Goal: Use online tool/utility: Utilize a website feature to perform a specific function

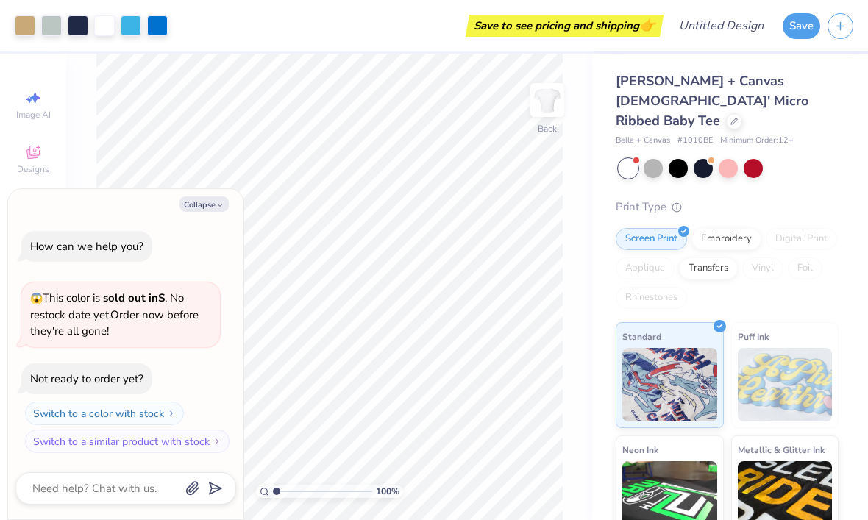
click at [79, 160] on div "100 % Back" at bounding box center [329, 287] width 526 height 467
click at [202, 210] on button "Collapse" at bounding box center [204, 204] width 49 height 15
type textarea "x"
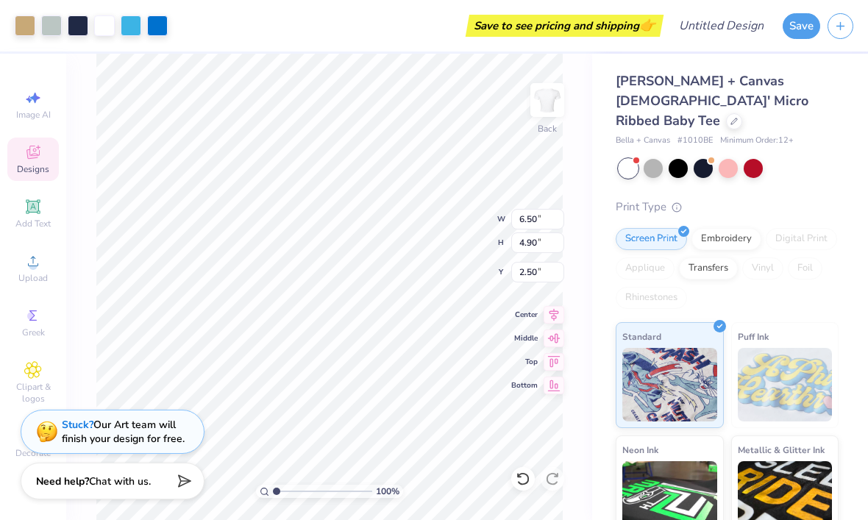
type input "3.36"
click at [32, 209] on icon at bounding box center [32, 206] width 11 height 11
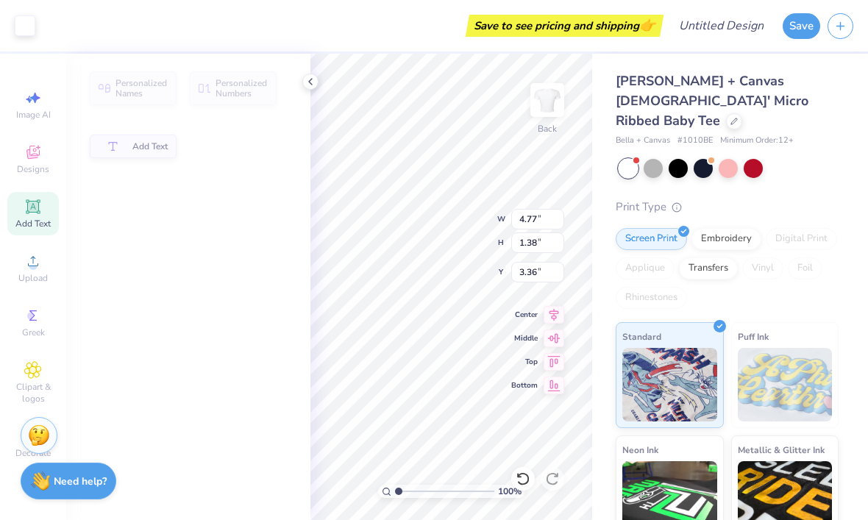
type input "4.77"
type input "1.38"
type input "7.81"
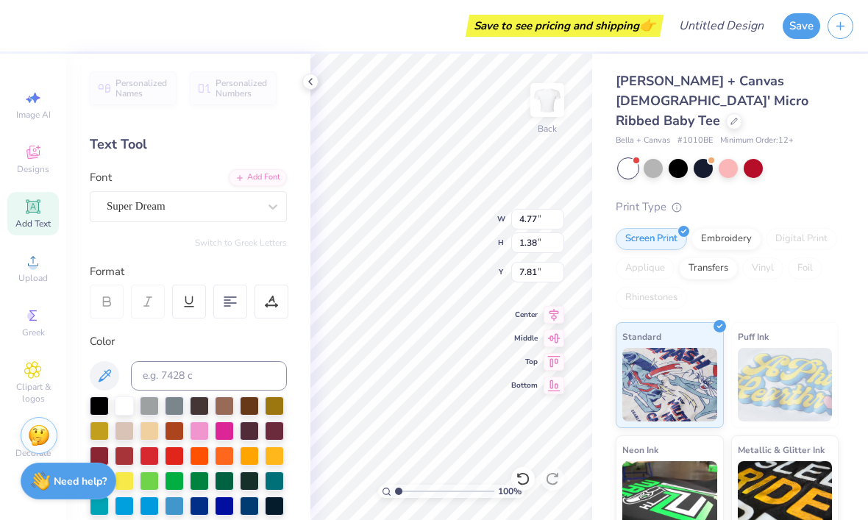
click at [208, 434] on div at bounding box center [199, 431] width 19 height 19
click at [182, 436] on div at bounding box center [174, 431] width 19 height 19
click at [187, 375] on input at bounding box center [209, 375] width 156 height 29
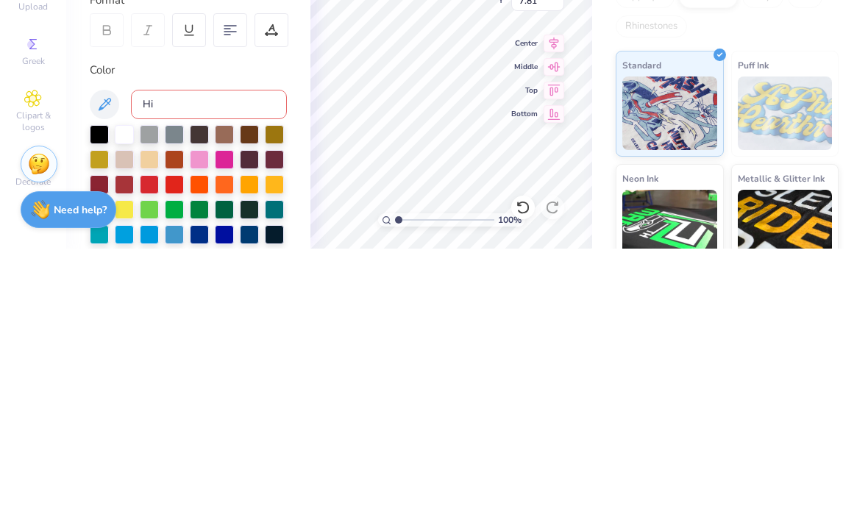
type input "H"
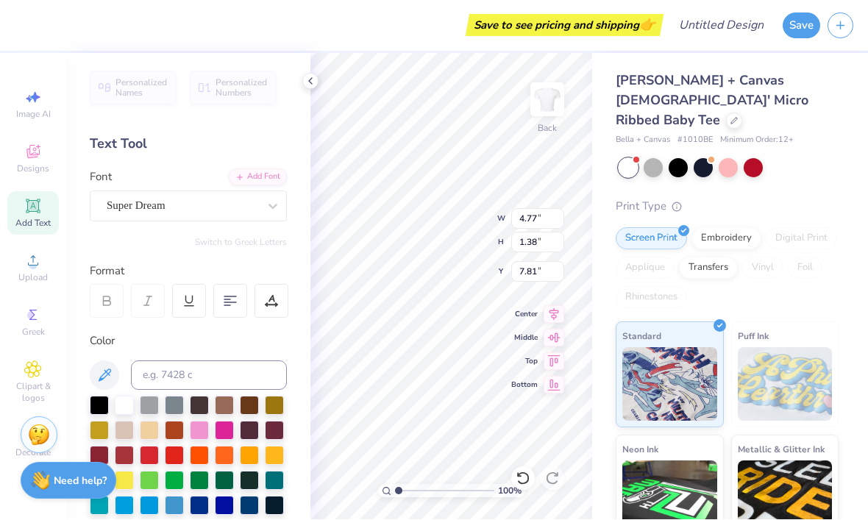
click at [33, 325] on icon at bounding box center [33, 316] width 18 height 18
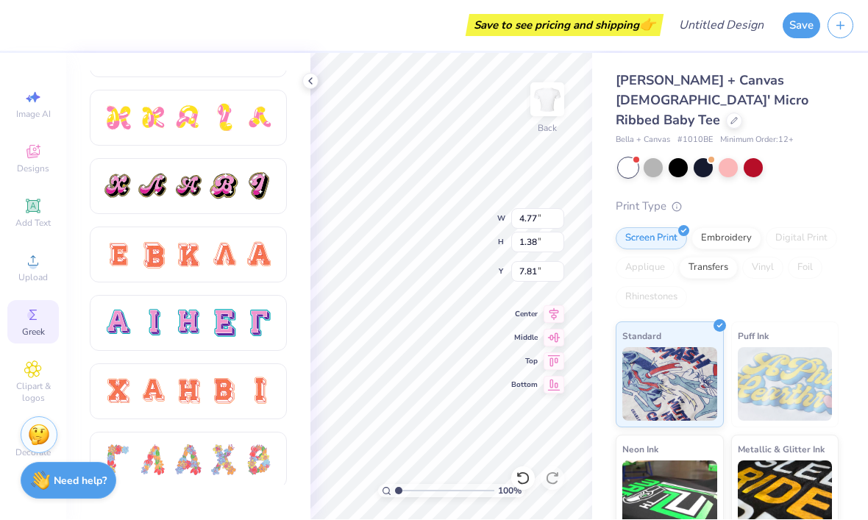
scroll to position [832, 0]
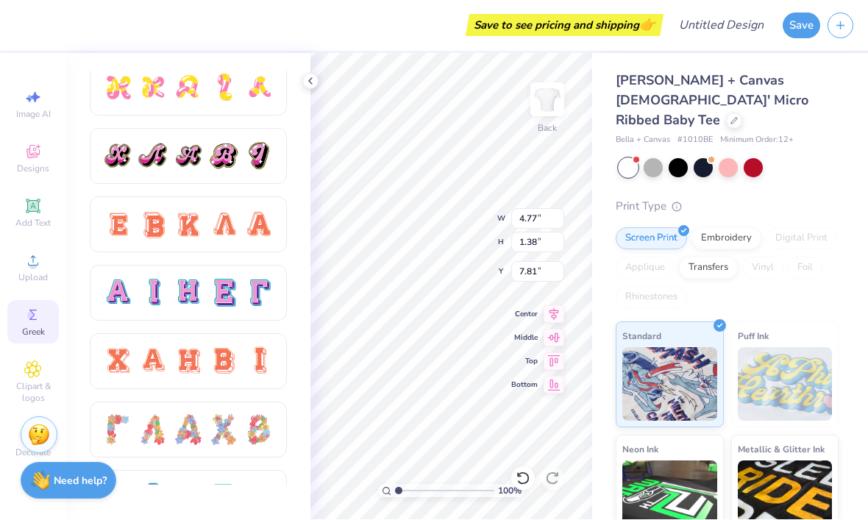
click at [147, 280] on div at bounding box center [153, 293] width 31 height 31
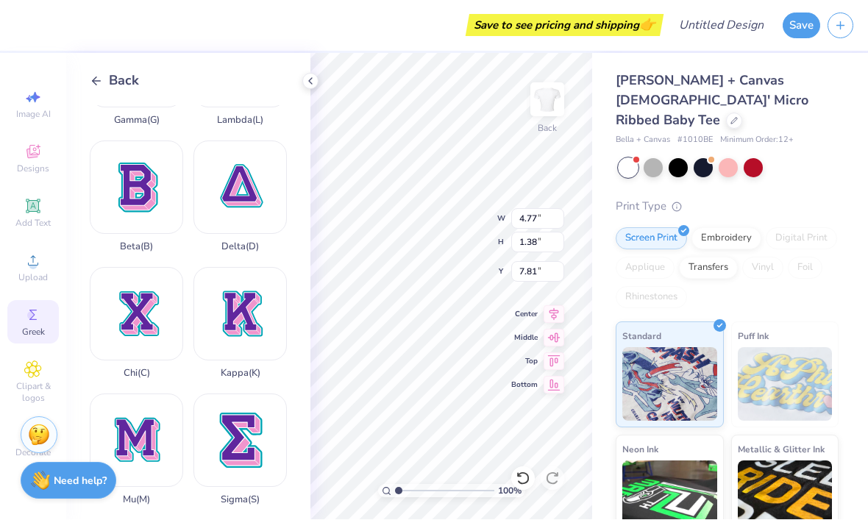
scroll to position [345, 0]
click at [238, 307] on div "Kappa ( K )" at bounding box center [240, 323] width 93 height 112
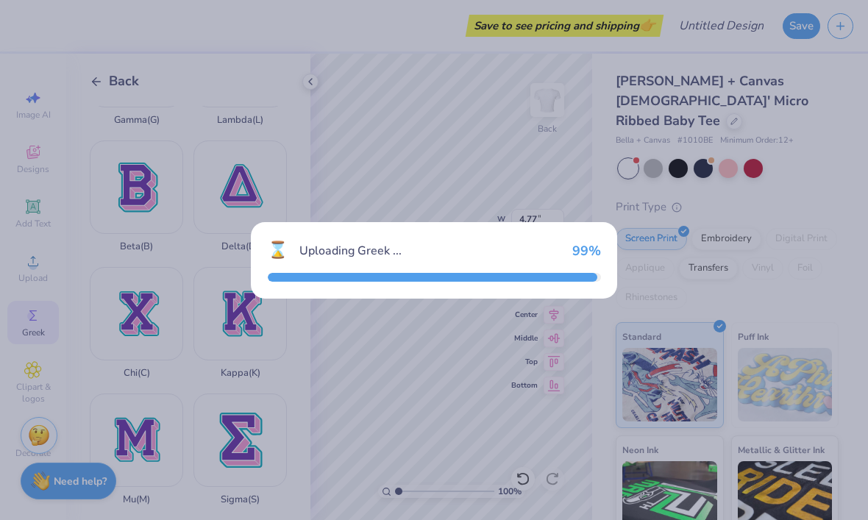
type textarea "x"
type input "11.07"
type input "12.63"
type input "2.19"
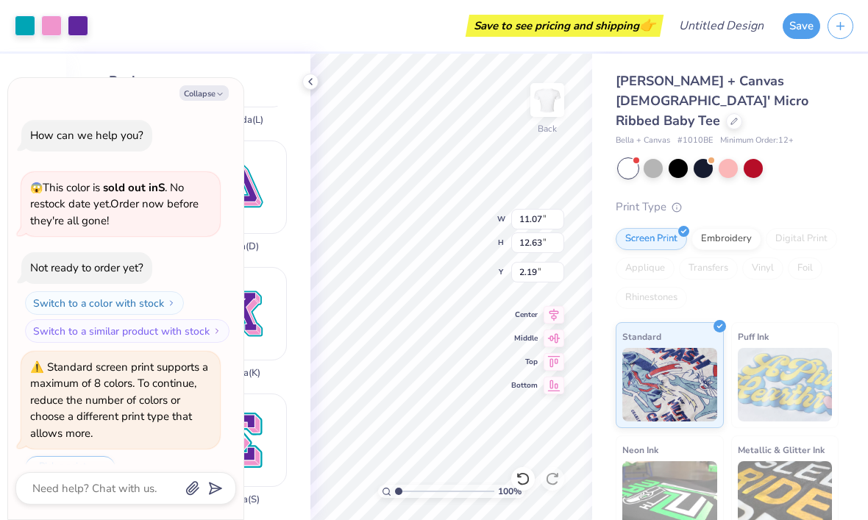
type textarea "x"
type input "3.87"
type input "4.42"
type input "10.40"
type textarea "x"
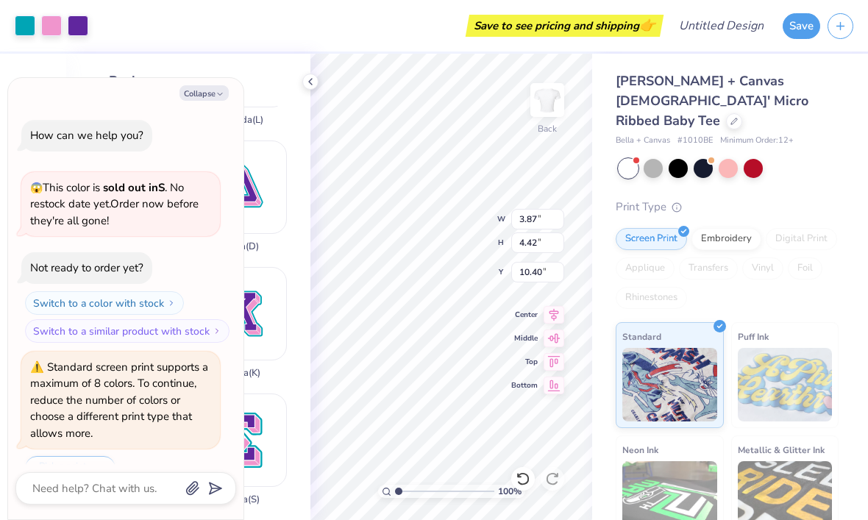
type input "7.81"
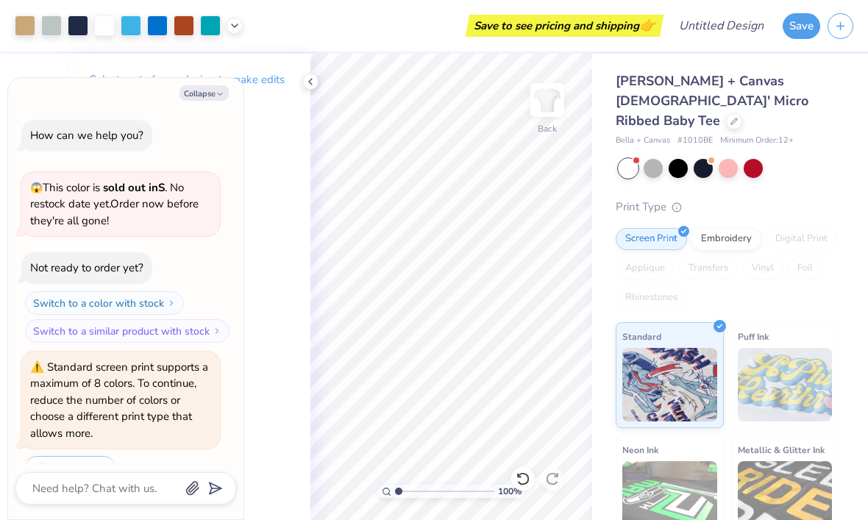
type textarea "x"
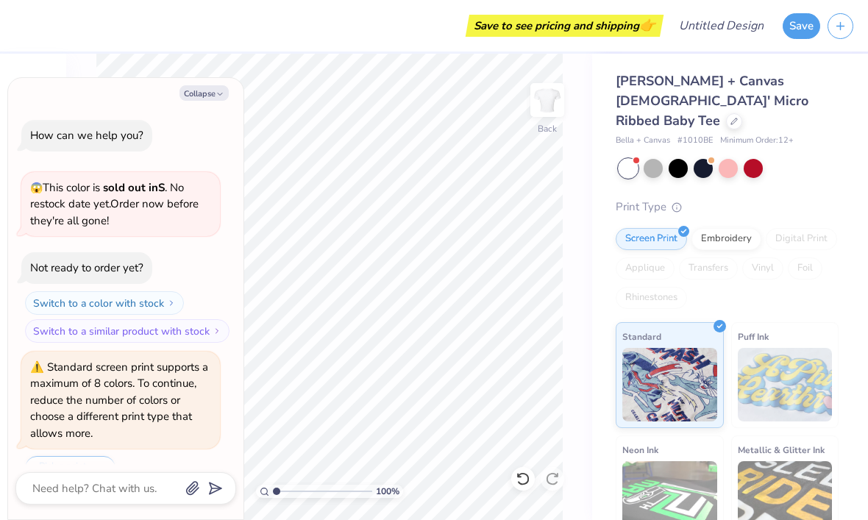
scroll to position [32, 0]
